Goal: Complete application form: Complete application form

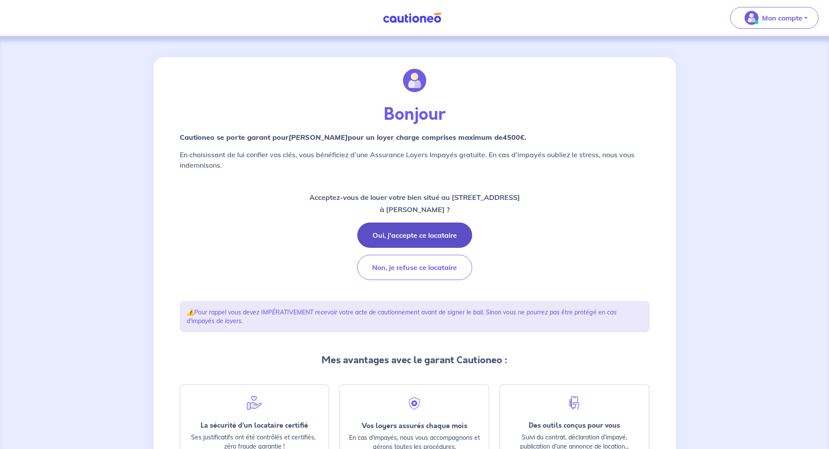
click at [395, 230] on button "Oui, j'accepte ce locataire" at bounding box center [414, 234] width 115 height 25
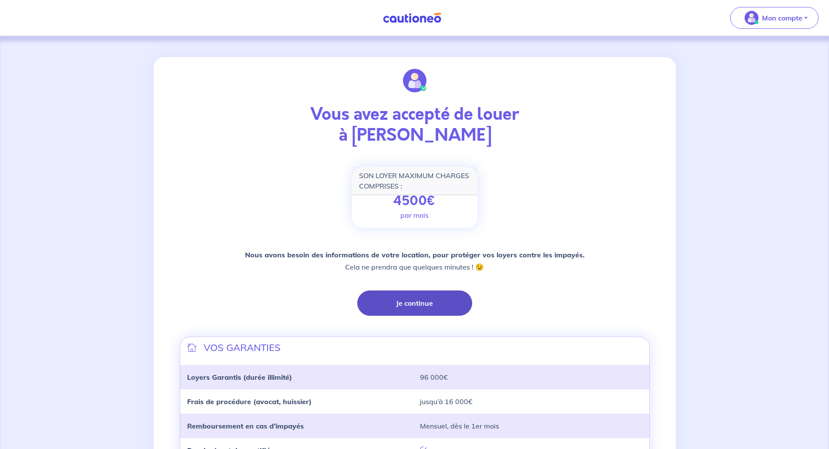
click at [412, 307] on button "Je continue" at bounding box center [414, 302] width 115 height 25
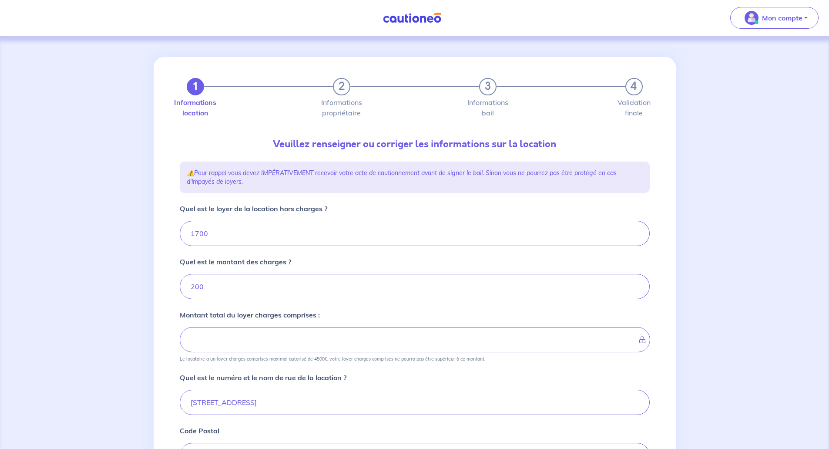
type input "1900"
drag, startPoint x: 238, startPoint y: 234, endPoint x: 184, endPoint y: 235, distance: 54.0
click at [184, 235] on input "1700" at bounding box center [415, 233] width 470 height 25
type input "1"
type input "201"
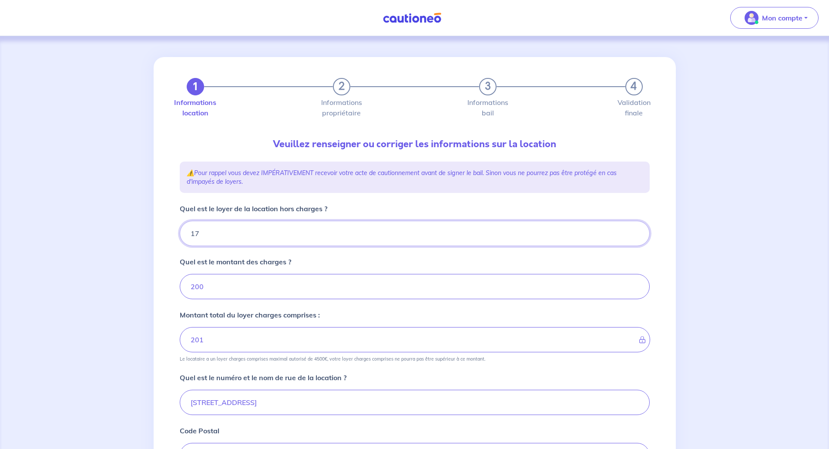
type input "175"
type input "217"
type input "1750"
type input "1950"
type input "1750"
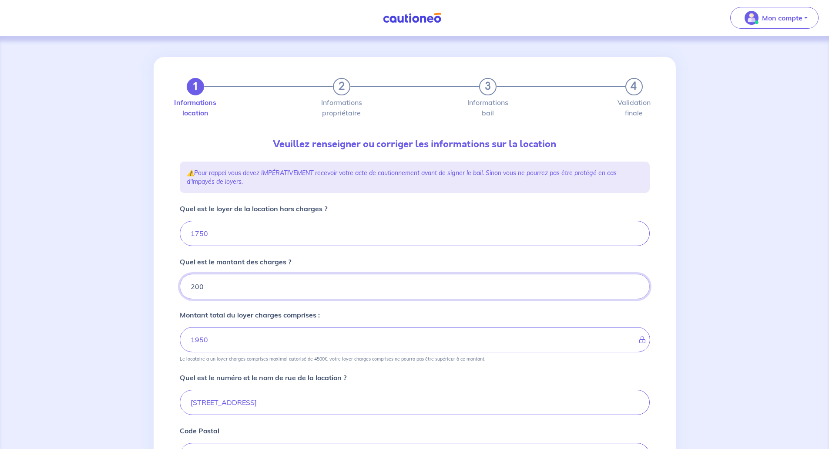
drag, startPoint x: 224, startPoint y: 284, endPoint x: 160, endPoint y: 293, distance: 65.1
click at [160, 293] on div "1 2 3 4 Informations location Informations propriétaire Informations bail Valid…" at bounding box center [415, 352] width 522 height 590
type input "150"
type input "1900"
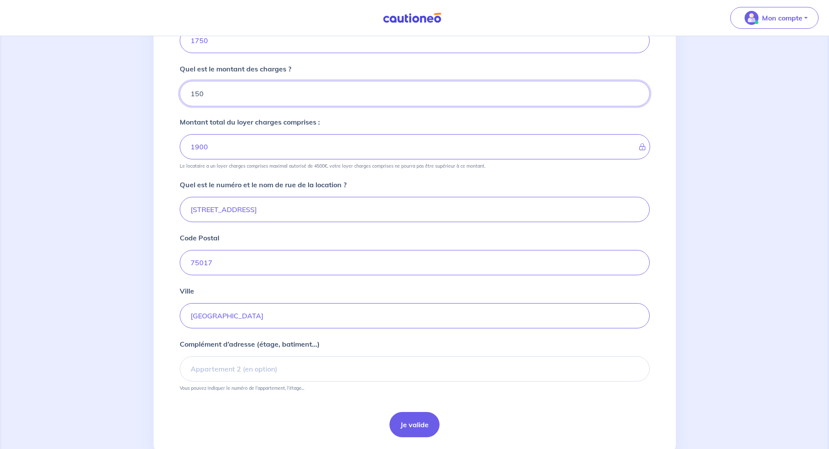
scroll to position [218, 0]
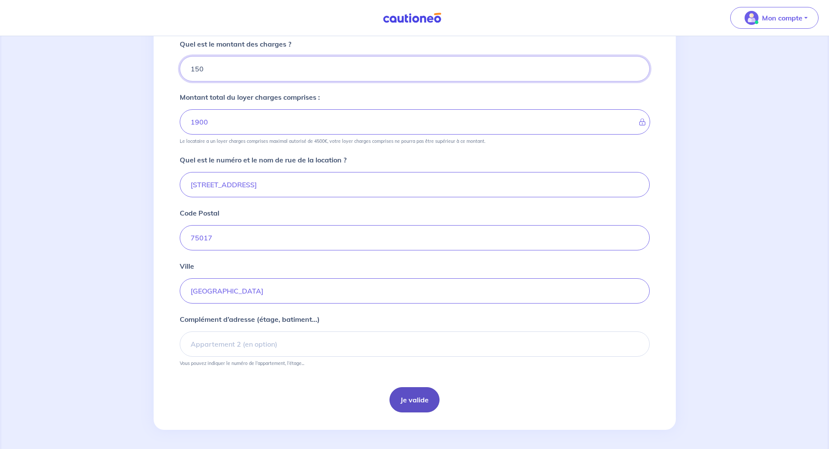
type input "150"
click at [412, 395] on button "Je valide" at bounding box center [415, 399] width 50 height 25
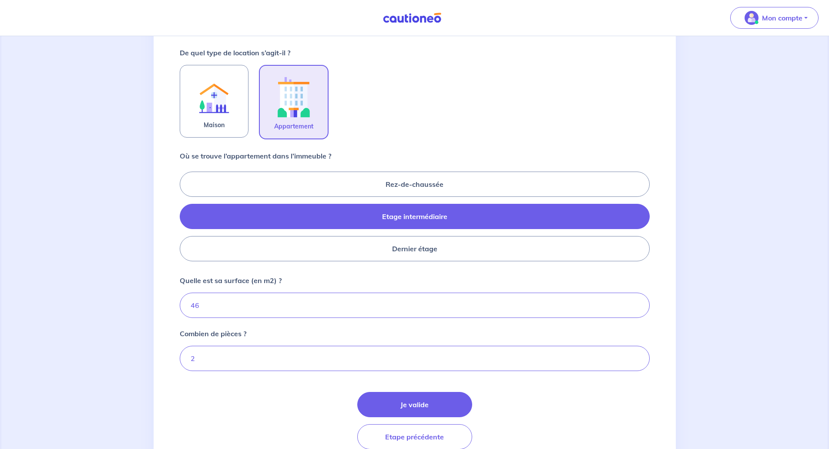
scroll to position [296, 0]
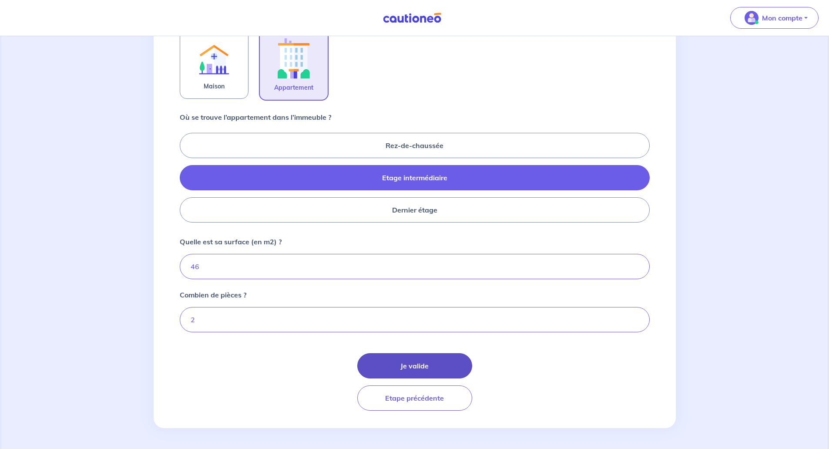
click at [424, 361] on button "Je valide" at bounding box center [414, 365] width 115 height 25
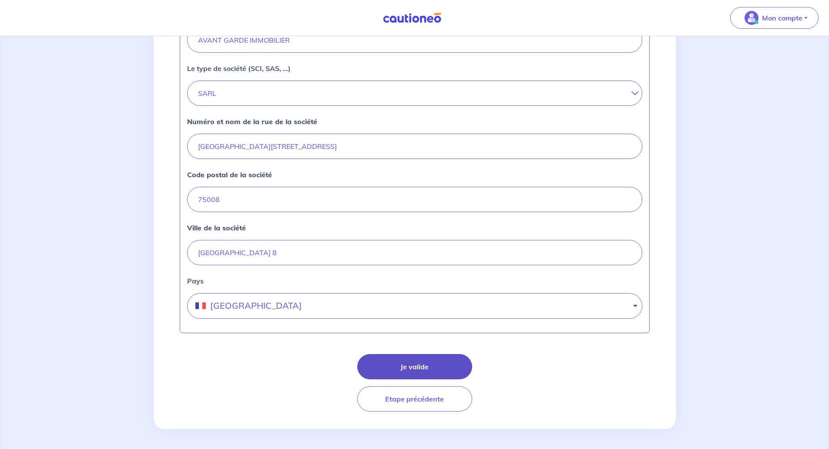
scroll to position [289, 0]
click at [411, 362] on button "Je valide" at bounding box center [414, 365] width 115 height 25
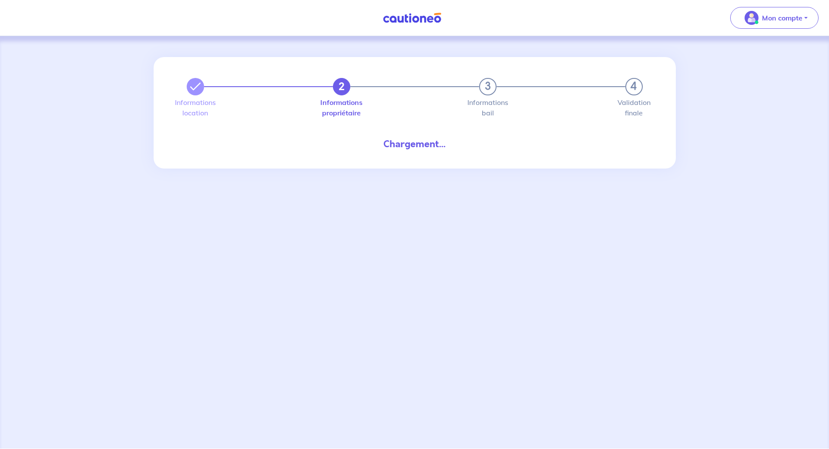
select select "FR"
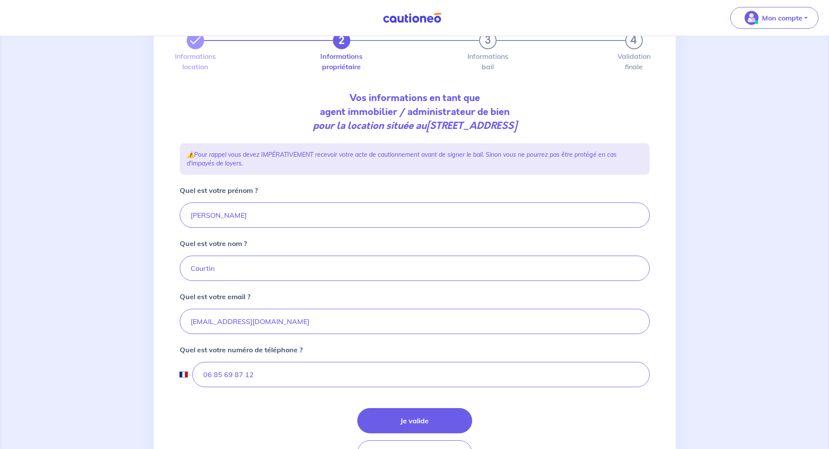
scroll to position [101, 0]
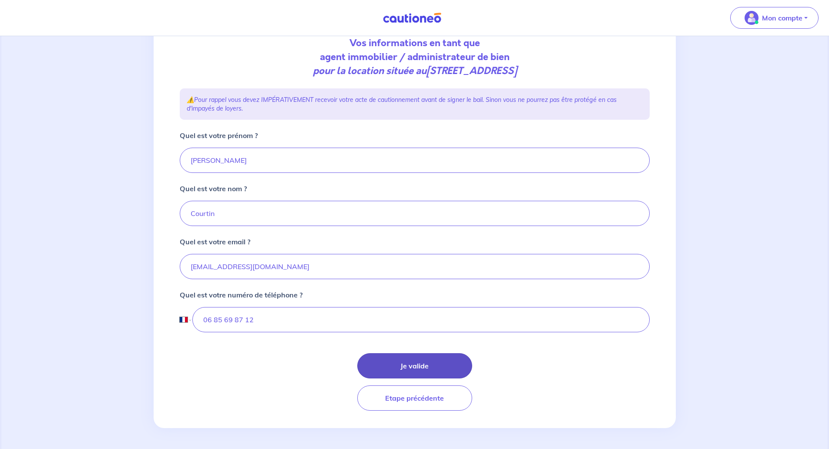
click at [427, 355] on button "Je valide" at bounding box center [414, 365] width 115 height 25
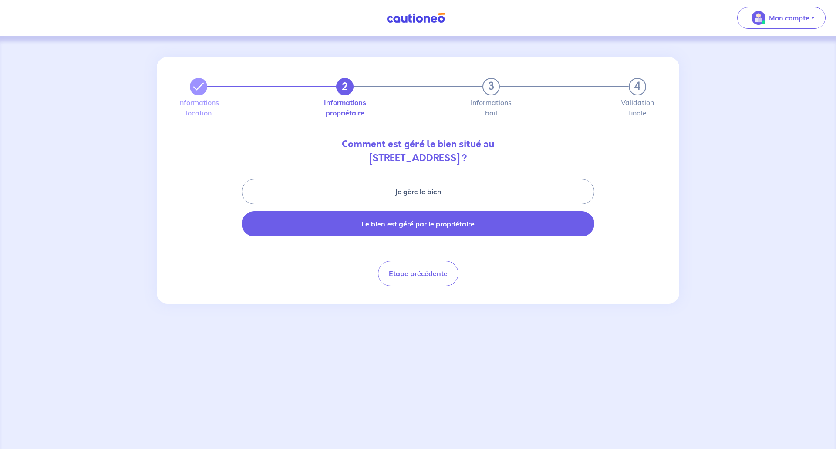
click at [407, 217] on button "Le bien est géré par le propriétaire" at bounding box center [418, 223] width 353 height 25
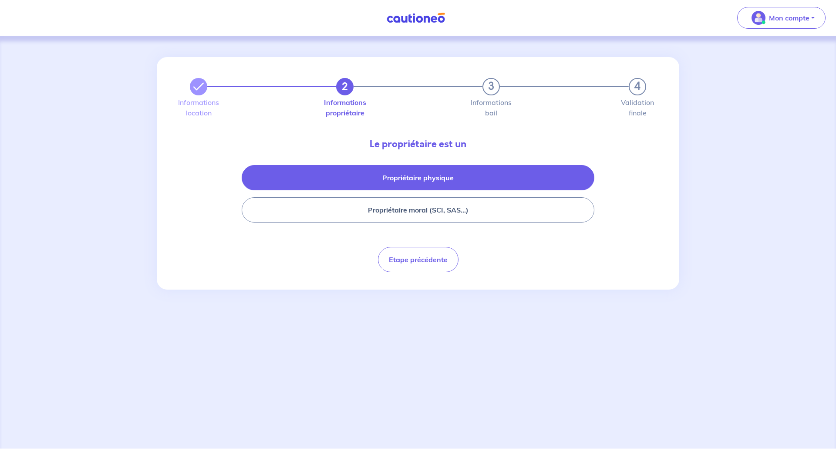
click at [433, 178] on button "Propriétaire physique" at bounding box center [418, 177] width 353 height 25
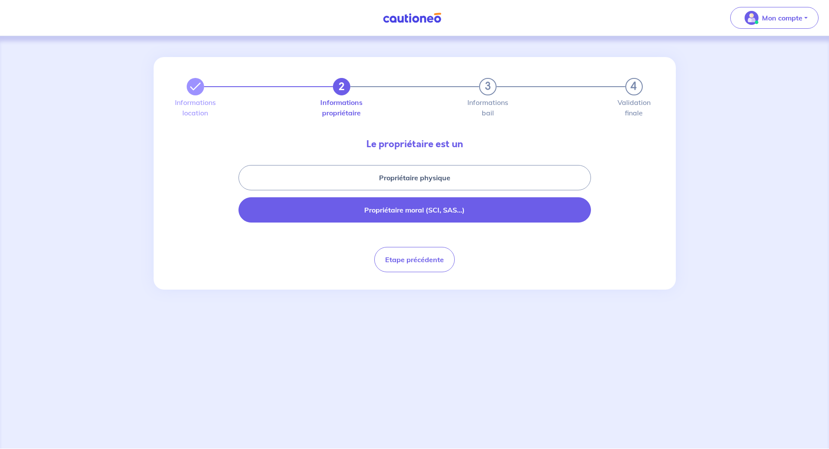
select select "FR"
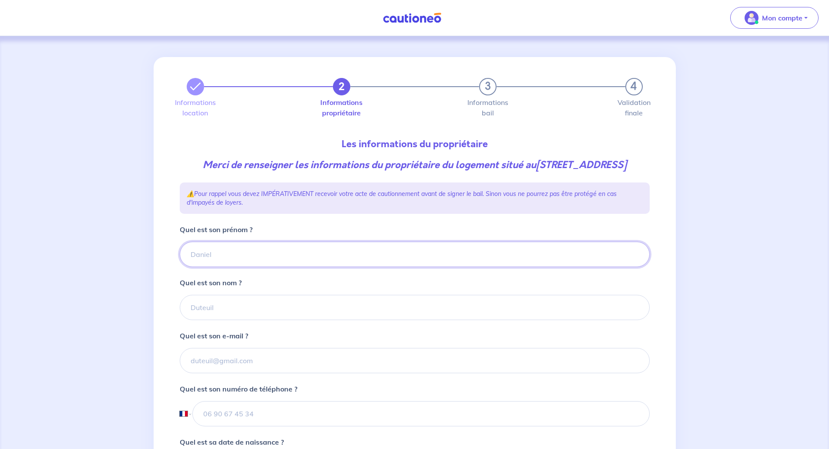
click at [195, 267] on input "Quel est son prénom ?" at bounding box center [415, 254] width 470 height 25
paste input "[PERSON_NAME]"
drag, startPoint x: 241, startPoint y: 269, endPoint x: 207, endPoint y: 268, distance: 34.4
click at [207, 267] on input "[PERSON_NAME]" at bounding box center [415, 254] width 470 height 25
type input "[PERSON_NAME]"
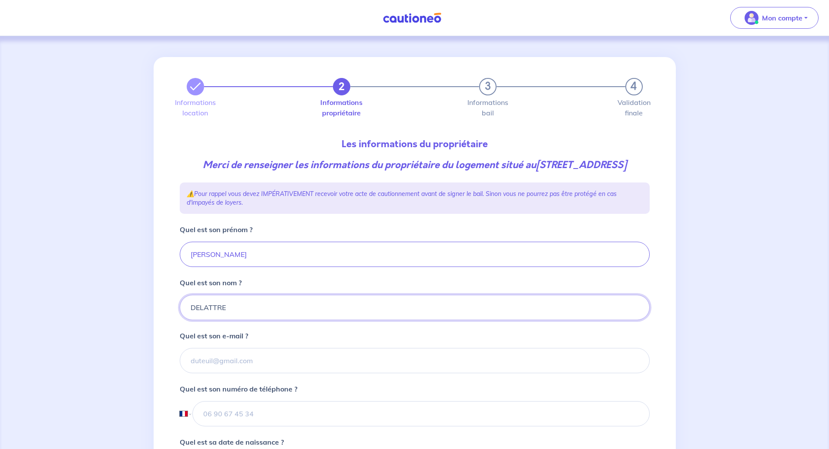
type input "DELATTRE"
click at [228, 373] on input "Quel est son e-mail ?" at bounding box center [415, 360] width 470 height 25
paste input "[EMAIL_ADDRESS][DOMAIN_NAME]"
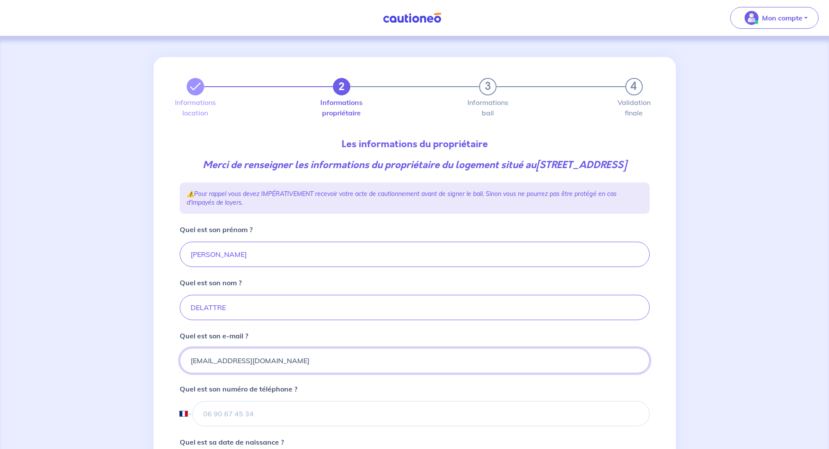
type input "[EMAIL_ADDRESS][DOMAIN_NAME]"
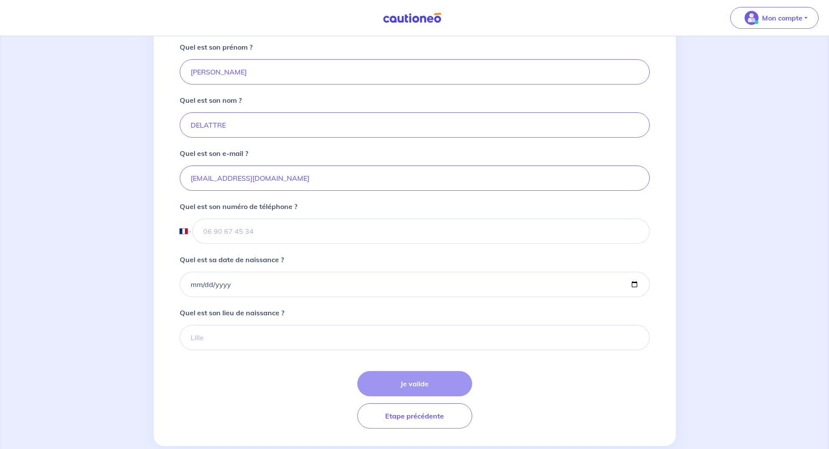
scroll to position [214, 0]
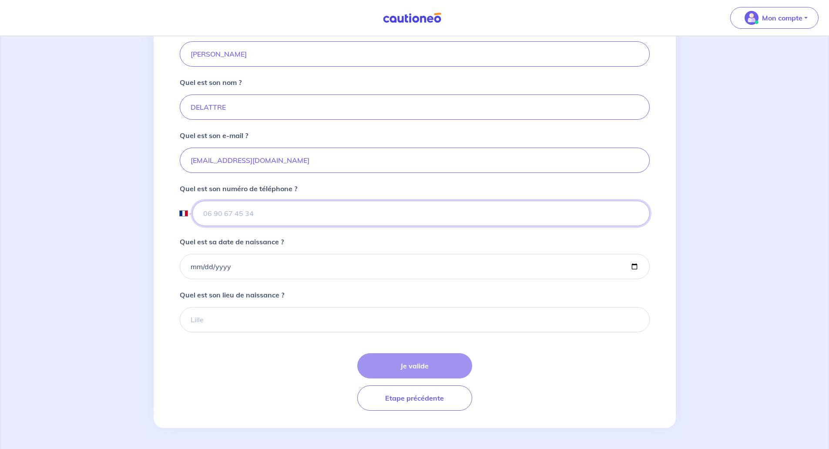
click at [232, 214] on input "tel" at bounding box center [420, 213] width 457 height 25
paste input "[PHONE_NUMBER]"
type input "[PHONE_NUMBER]"
click at [433, 402] on button "Etape précédente" at bounding box center [414, 397] width 115 height 25
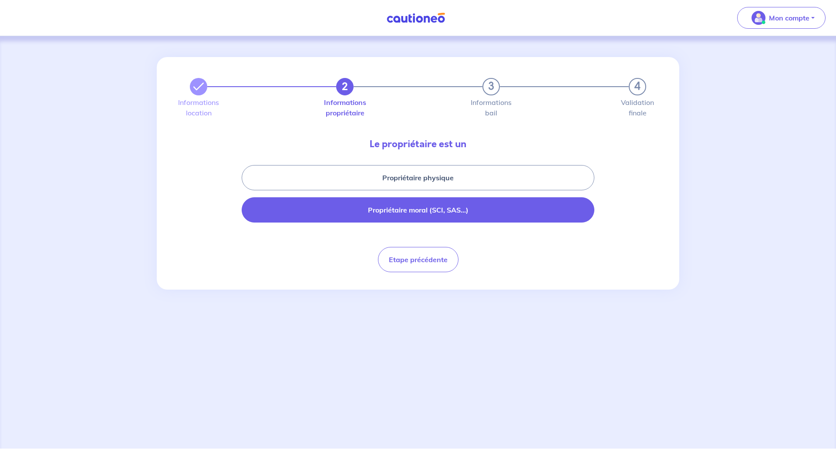
click at [385, 214] on button "Propriétaire moral (SCI, SAS...)" at bounding box center [418, 209] width 353 height 25
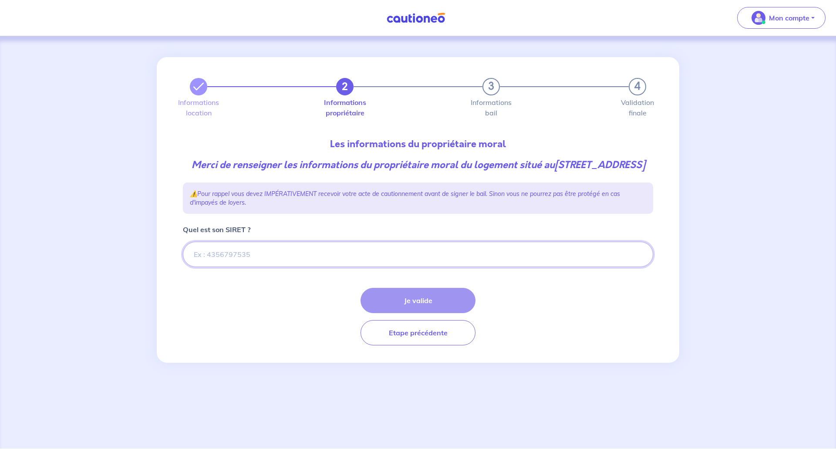
click at [214, 263] on input "Quel est son SIRET ?" at bounding box center [418, 254] width 470 height 25
click at [231, 260] on input "Quel est son SIRET ?" at bounding box center [418, 254] width 470 height 25
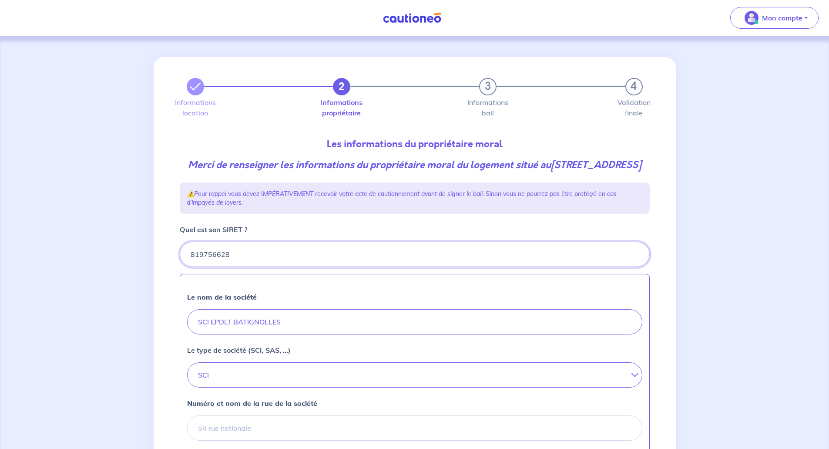
type input "819756628"
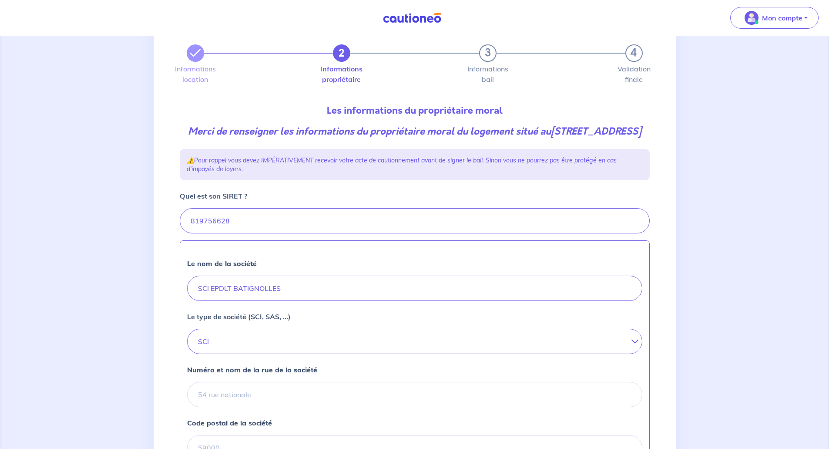
scroll to position [174, 0]
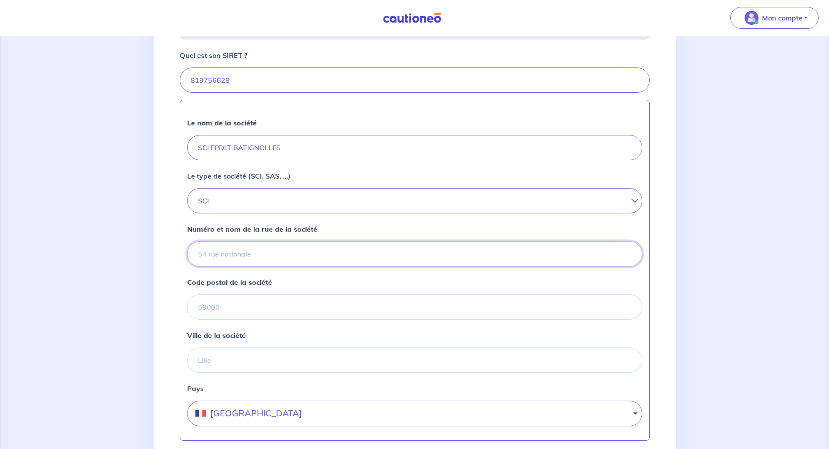
click at [232, 266] on input "Numéro et nom de la rue de la société" at bounding box center [414, 253] width 455 height 25
click at [211, 266] on input "Numéro et nom de la rue de la société" at bounding box center [414, 253] width 455 height 25
paste input "[PHONE_NUMBER]"
type input "+"
type input "[STREET_ADDRESS]"
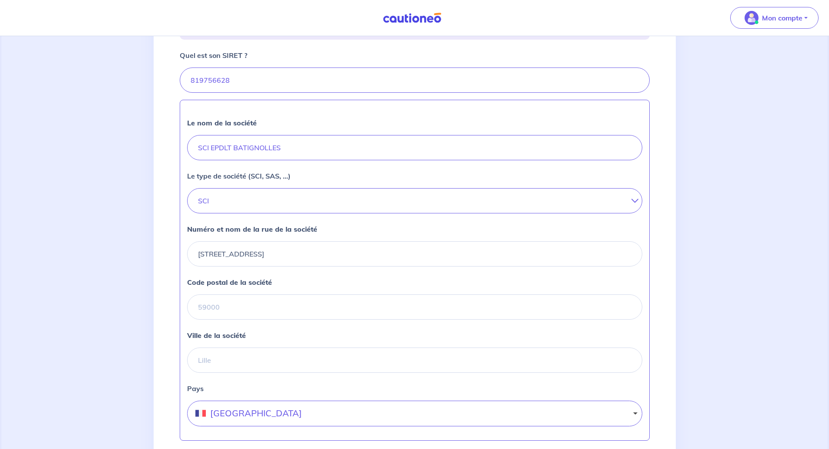
click at [230, 307] on div "Code postal de la société" at bounding box center [414, 298] width 455 height 43
click at [232, 312] on input "Code postal de la société" at bounding box center [414, 306] width 455 height 25
type input "62520"
click at [227, 388] on div "Le nom de la société SCI EPDLT BATIGNOLLES Le type de société (SCI, SAS, ...) S…" at bounding box center [415, 270] width 470 height 341
click at [223, 373] on input "Ville de la société" at bounding box center [414, 359] width 455 height 25
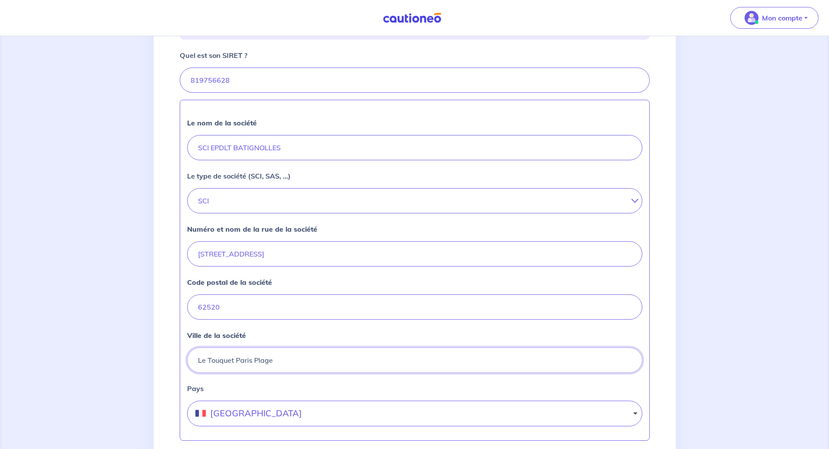
type input "Le Touquet Paris Plage"
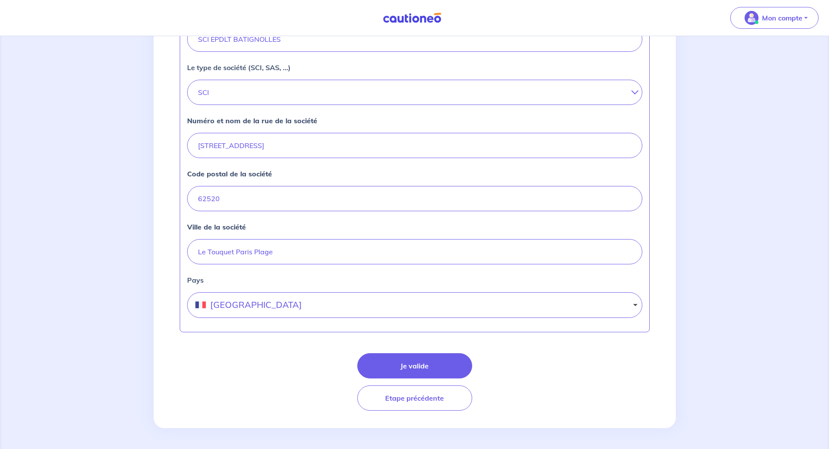
scroll to position [296, 0]
click at [400, 363] on button "Je valide" at bounding box center [414, 365] width 115 height 25
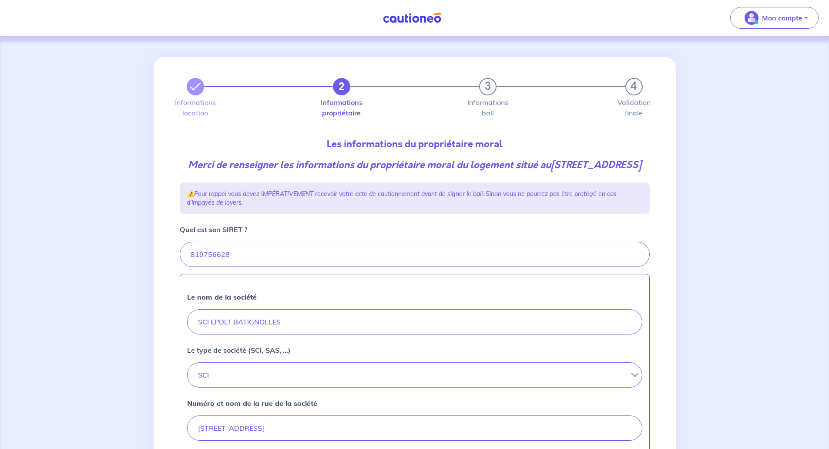
select select "FR"
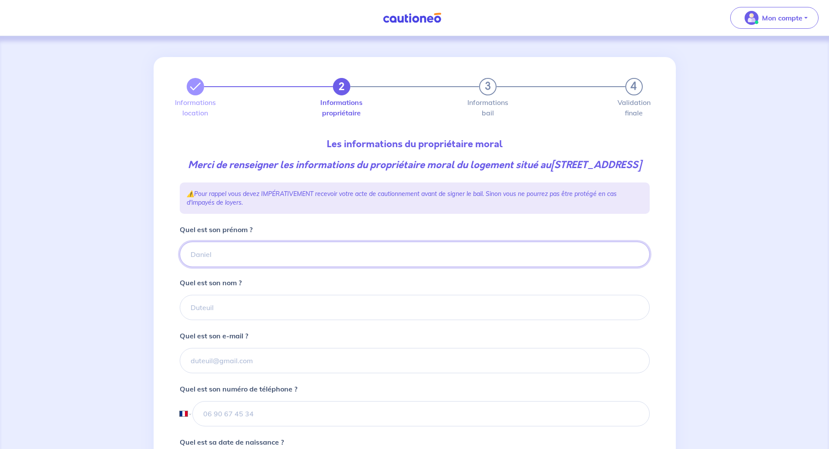
click at [236, 267] on input "Quel est son prénom ?" at bounding box center [415, 254] width 470 height 25
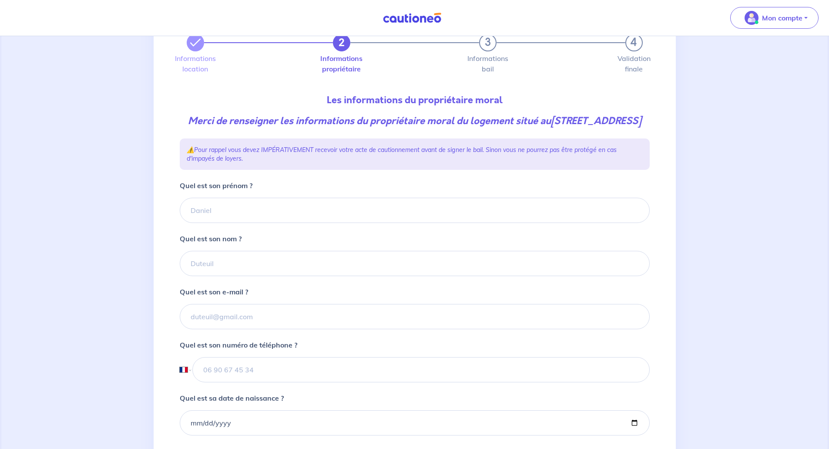
scroll to position [44, 0]
click at [246, 223] on input "Quel est son prénom ?" at bounding box center [415, 210] width 470 height 25
type input "[PERSON_NAME]"
click at [199, 276] on input "Quel est son nom ?" at bounding box center [415, 263] width 470 height 25
type input "Delattre"
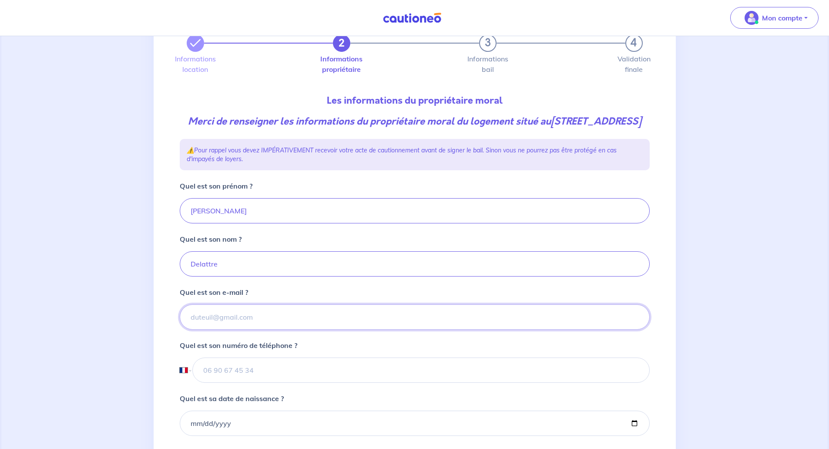
click at [193, 326] on input "Quel est son e-mail ?" at bounding box center [415, 316] width 470 height 25
click at [258, 329] on input "Quel est son e-mail ?" at bounding box center [415, 316] width 470 height 25
paste input "[EMAIL_ADDRESS][DOMAIN_NAME]"
type input "[EMAIL_ADDRESS][DOMAIN_NAME]"
click at [238, 383] on input "tel" at bounding box center [420, 369] width 457 height 25
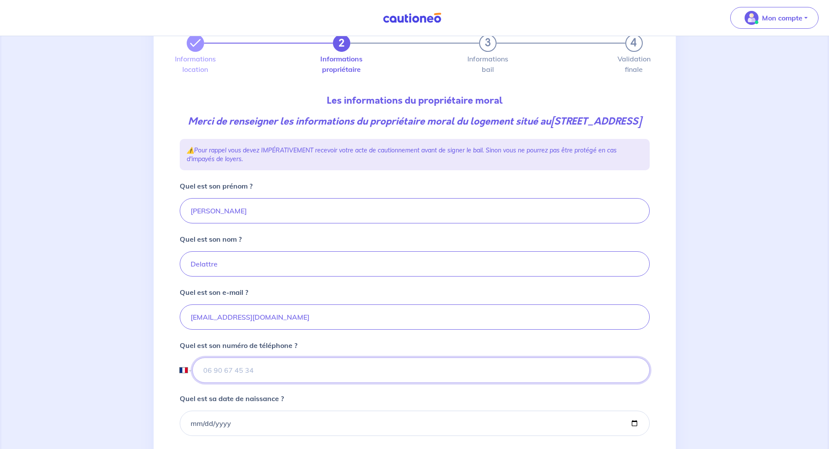
paste input "[PHONE_NUMBER]"
type input "[PHONE_NUMBER]"
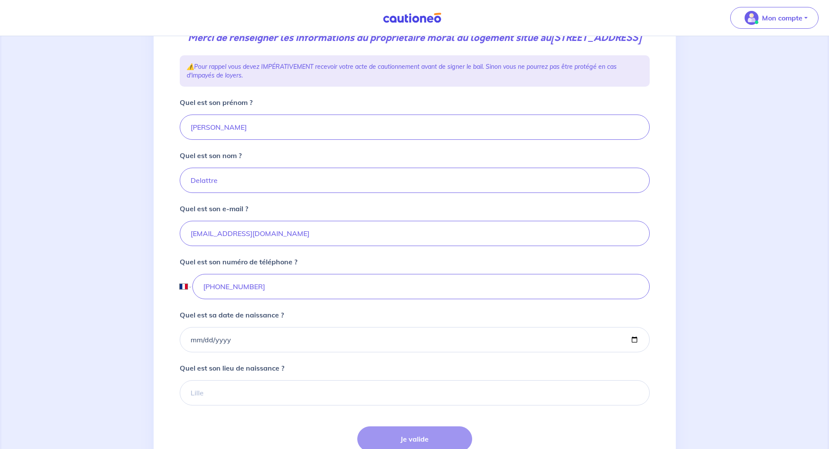
scroll to position [131, 0]
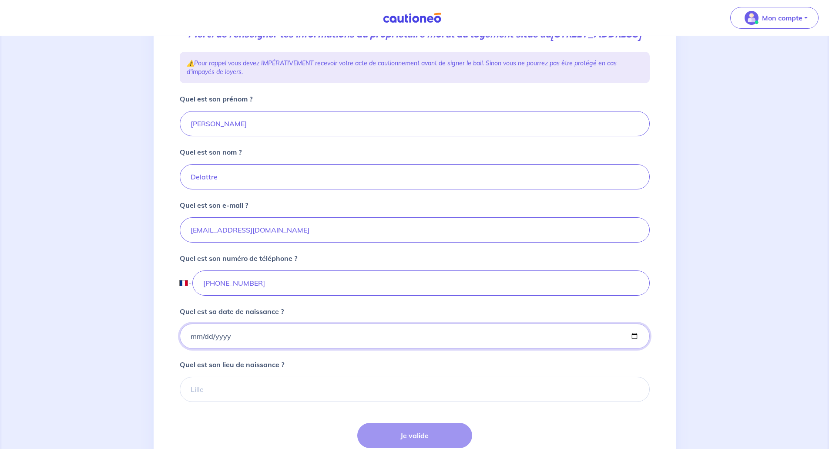
click at [189, 349] on input "Quel est sa date de naissance ?" at bounding box center [415, 335] width 470 height 25
type input "[DATE]"
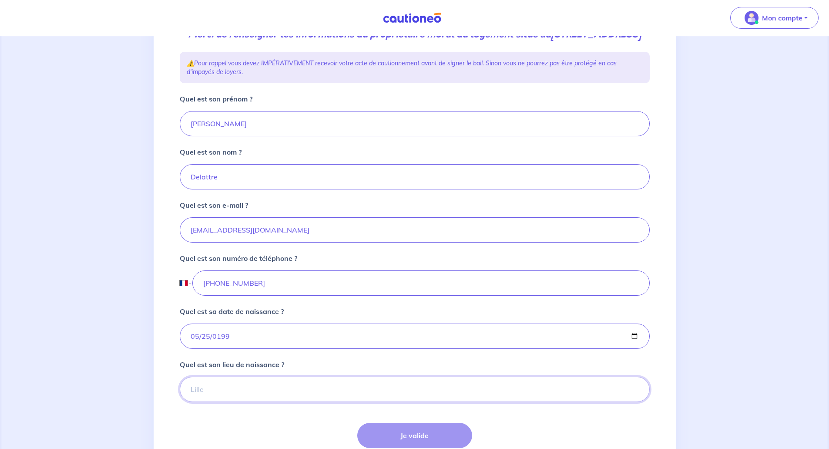
click at [221, 397] on input "Quel est son lieu de naissance ?" at bounding box center [415, 388] width 470 height 25
type input "Le Chesnay-Rocquencourt"
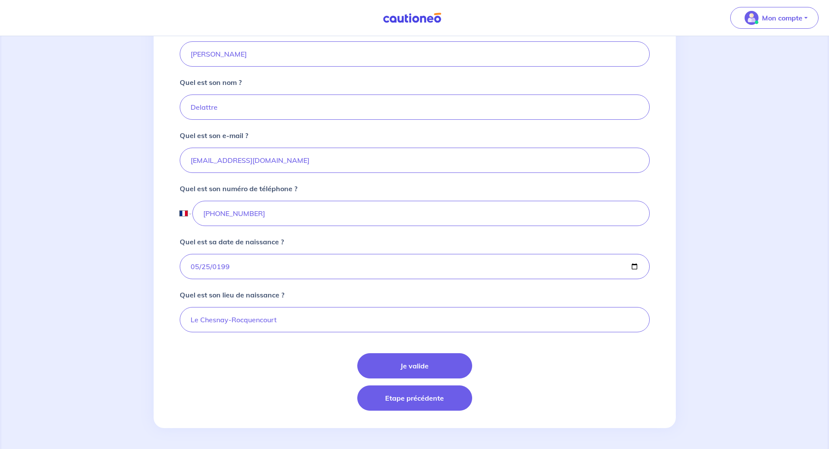
scroll to position [214, 0]
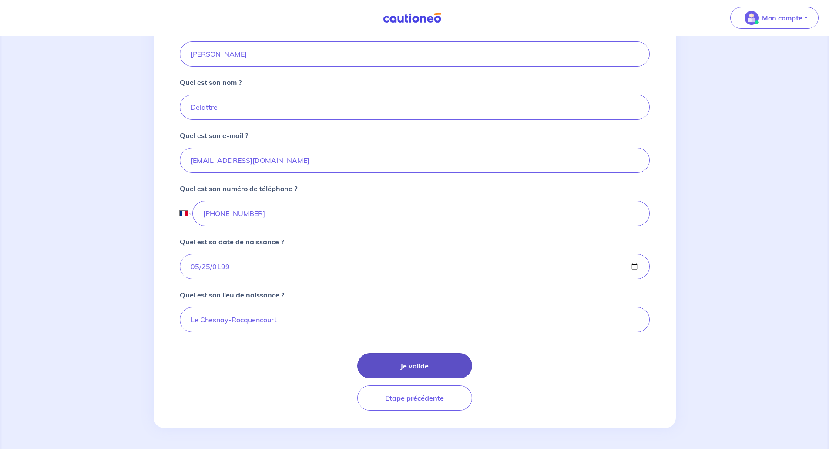
click at [408, 366] on button "Je valide" at bounding box center [414, 365] width 115 height 25
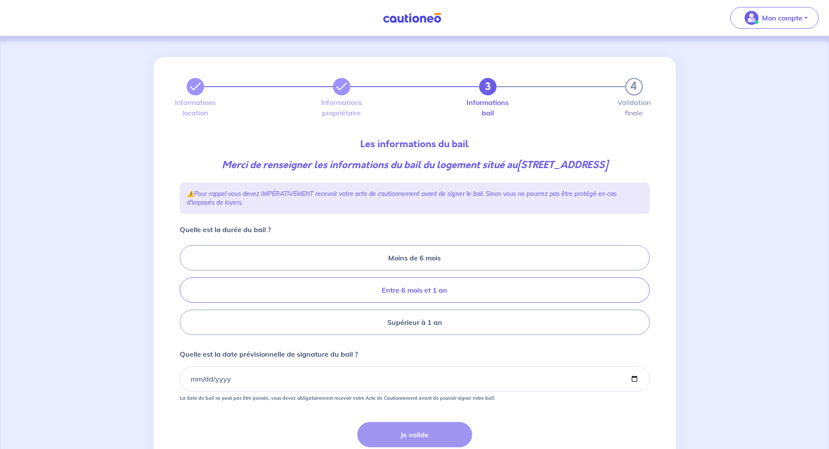
click at [404, 296] on label "Entre 6 mois et 1 an" at bounding box center [415, 289] width 470 height 25
click at [185, 293] on input "Entre 6 mois et 1 an" at bounding box center [183, 290] width 6 height 6
radio input "true"
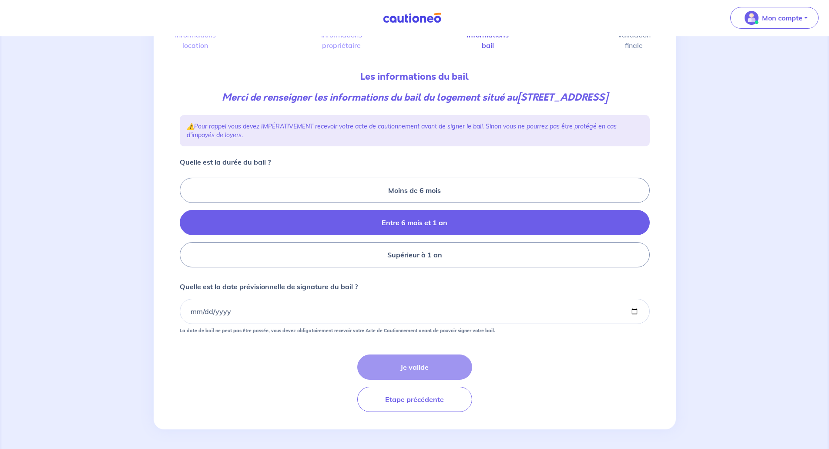
scroll to position [69, 0]
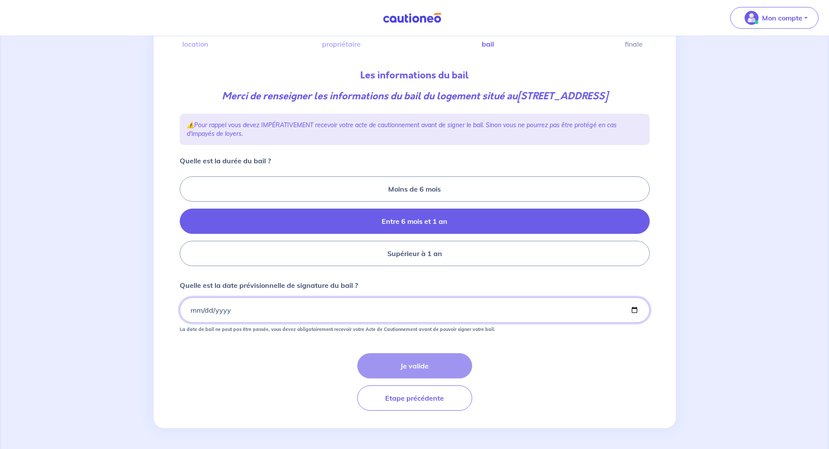
click at [193, 310] on input "Quelle est la date prévisionnelle de signature du bail ?" at bounding box center [415, 309] width 470 height 25
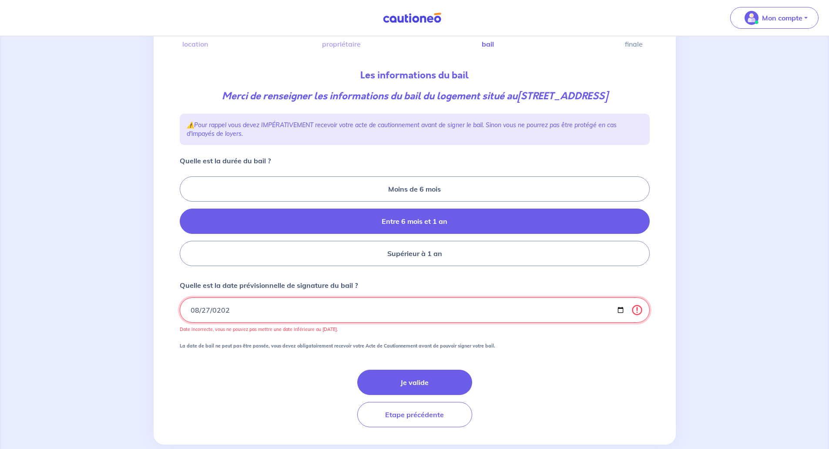
type input "[DATE]"
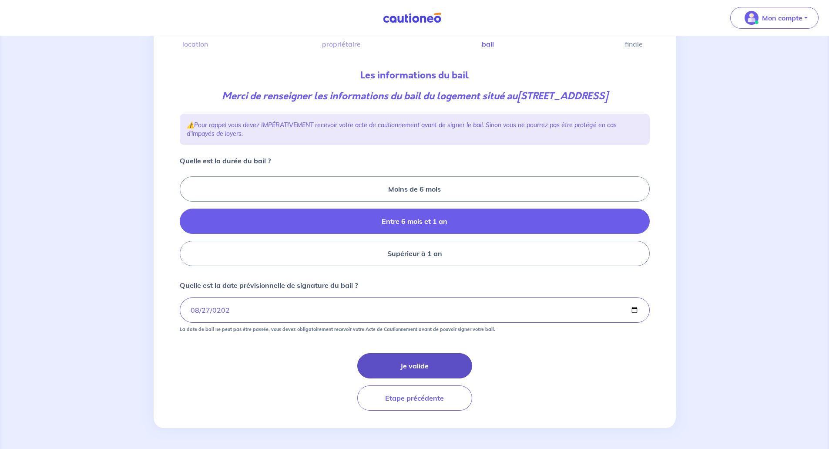
click at [409, 368] on button "Je valide" at bounding box center [414, 365] width 115 height 25
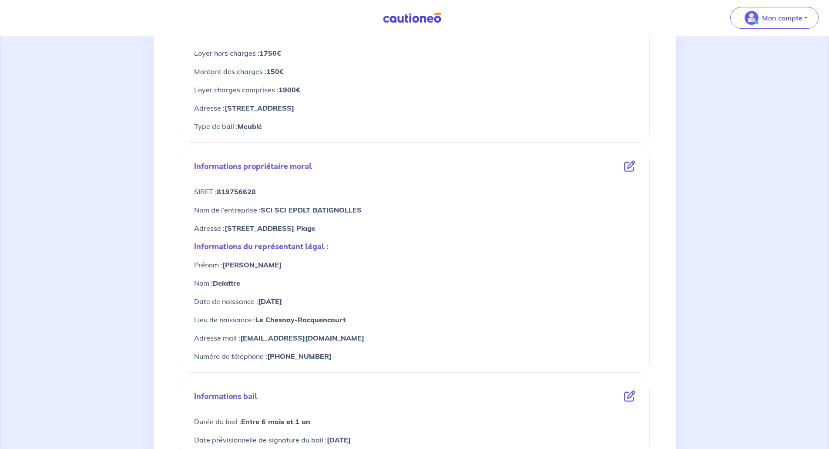
scroll to position [218, 0]
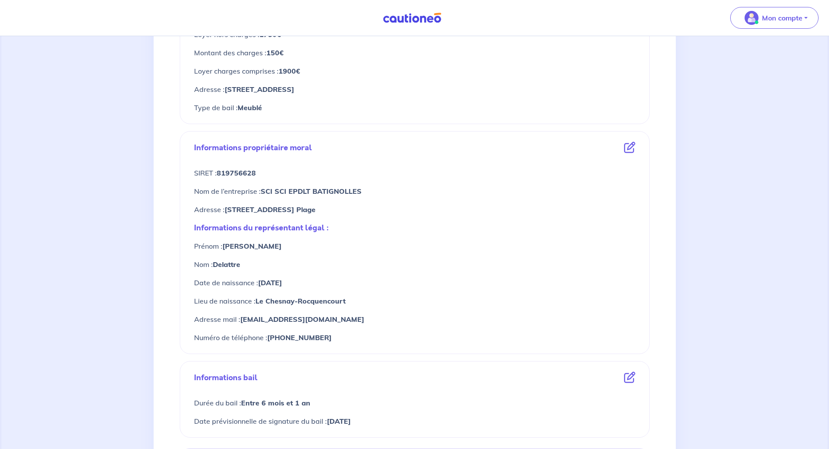
drag, startPoint x: 474, startPoint y: 211, endPoint x: 224, endPoint y: 215, distance: 250.3
click at [224, 215] on div "Adresse : [STREET_ADDRESS] Paris Plage" at bounding box center [414, 209] width 441 height 18
copy p "[STREET_ADDRESS] Plage"
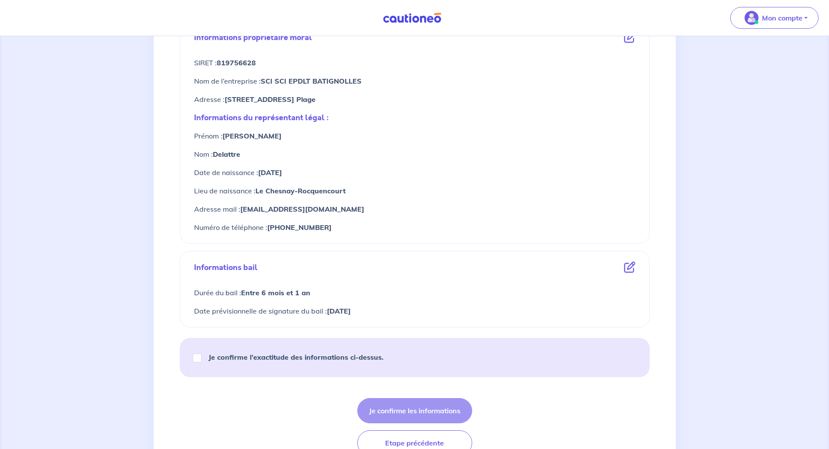
scroll to position [373, 0]
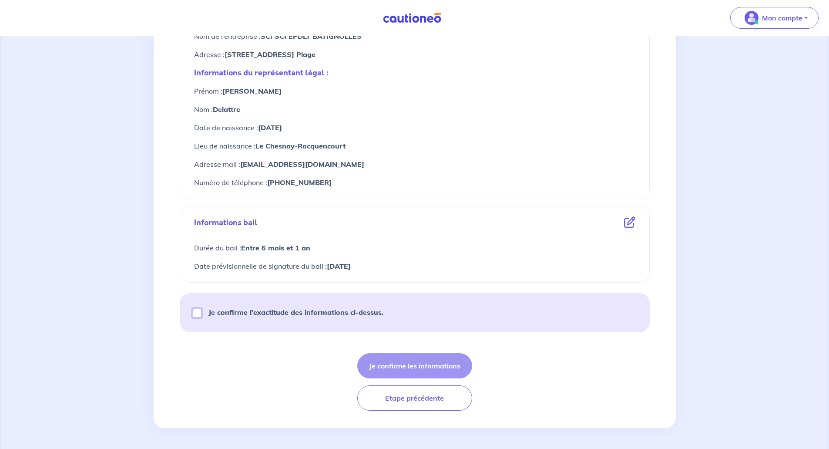
drag, startPoint x: 198, startPoint y: 313, endPoint x: 215, endPoint y: 320, distance: 19.0
click at [198, 313] on input "Je confirme l’exactitude des informations ci-dessus." at bounding box center [197, 313] width 9 height 9
checkbox input "true"
click at [406, 366] on button "Je confirme les informations" at bounding box center [414, 365] width 115 height 25
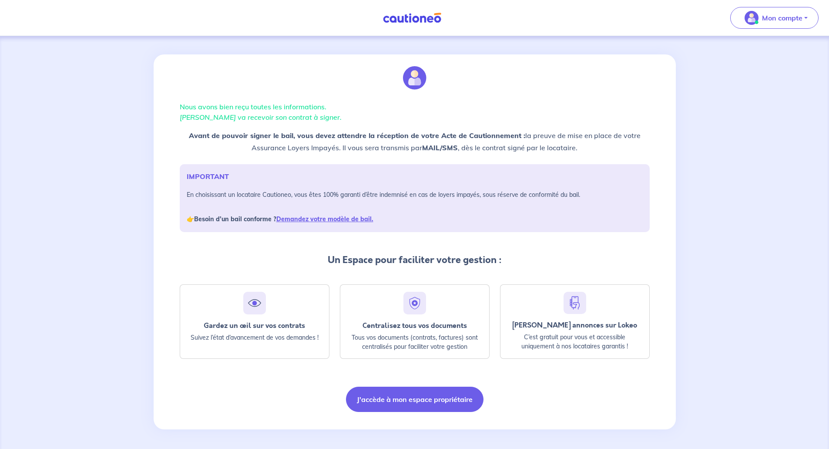
scroll to position [4, 0]
